Goal: Task Accomplishment & Management: Manage account settings

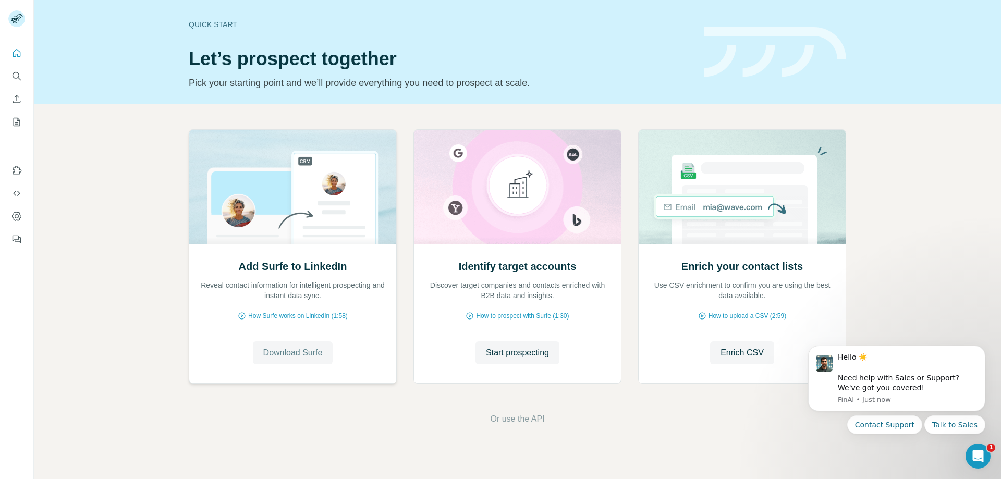
click at [297, 348] on span "Download Surfe" at bounding box center [292, 353] width 59 height 13
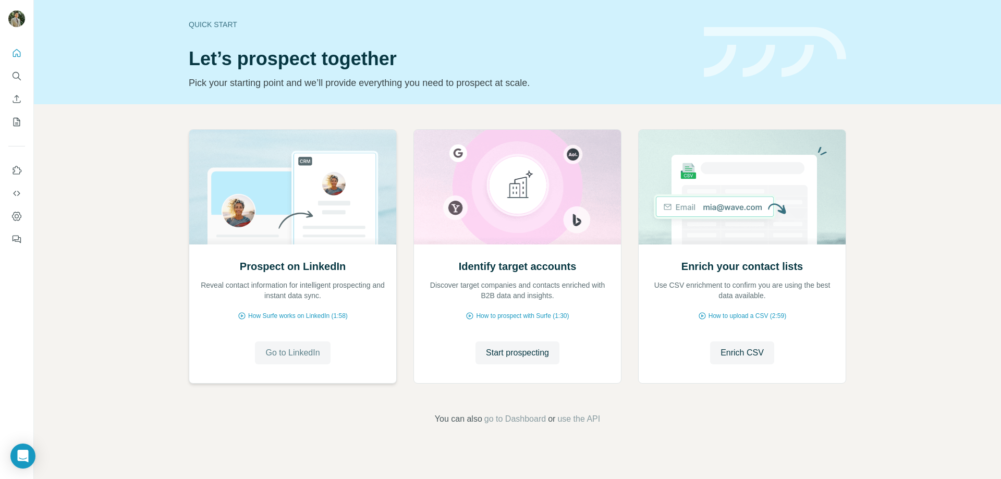
click at [309, 352] on span "Go to LinkedIn" at bounding box center [292, 353] width 54 height 13
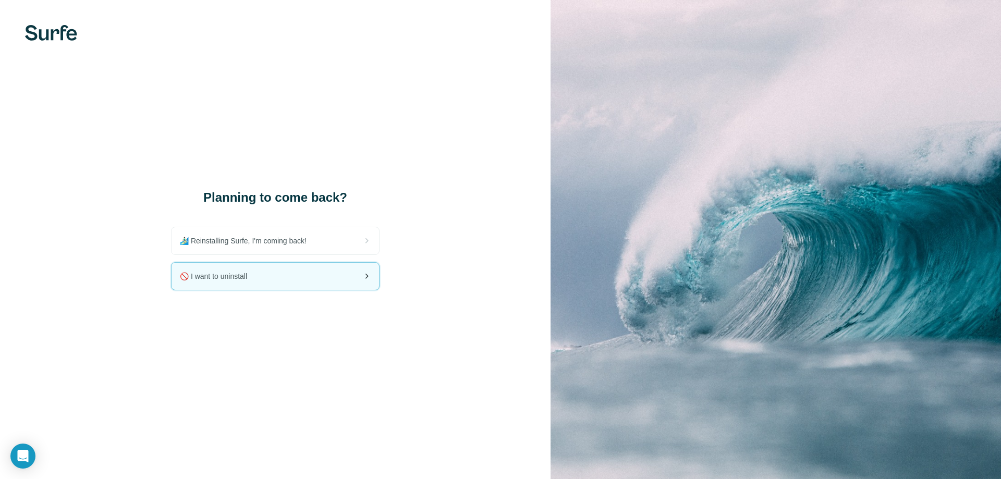
click at [314, 278] on div "🚫 I want to uninstall" at bounding box center [274, 276] width 207 height 27
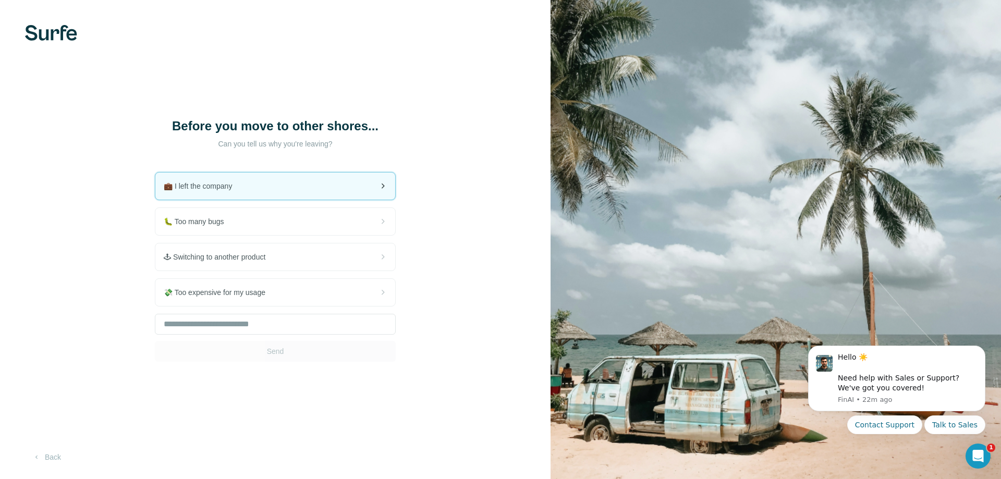
click at [309, 182] on div "💼 I left the company" at bounding box center [275, 186] width 240 height 27
